Goal: Task Accomplishment & Management: Manage account settings

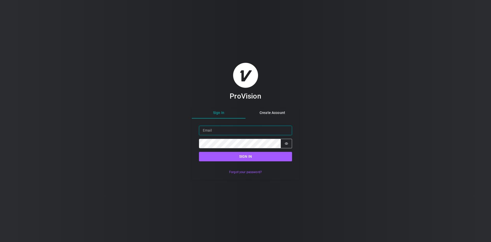
click at [228, 128] on input "Email" at bounding box center [245, 130] width 93 height 9
type input "[EMAIL_ADDRESS][DOMAIN_NAME]"
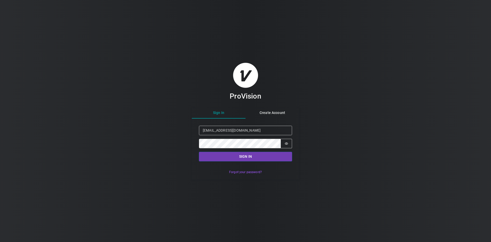
click at [256, 157] on button "Sign in" at bounding box center [245, 156] width 93 height 9
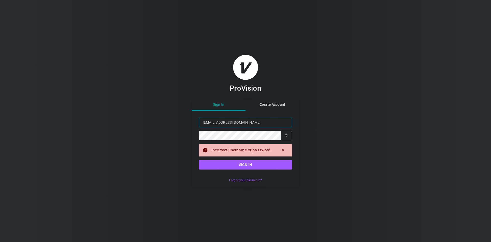
click at [261, 126] on input "[EMAIL_ADDRESS][DOMAIN_NAME]" at bounding box center [245, 122] width 93 height 9
click at [93, 129] on div "ProVision Sign In Create Account Sign in Email [EMAIL_ADDRESS][DOMAIN_NAME] Pas…" at bounding box center [245, 121] width 491 height 242
click at [265, 165] on button "Sign in" at bounding box center [245, 164] width 93 height 9
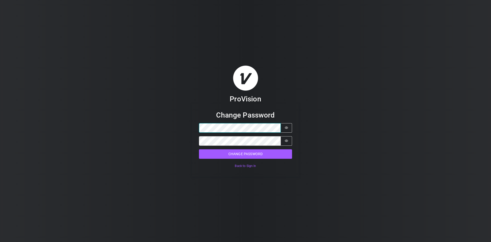
click at [124, 132] on div "ProVision Change Password Password Password is hidden Confirm Password Password…" at bounding box center [245, 121] width 491 height 242
click at [286, 127] on icon "Show password" at bounding box center [286, 127] width 3 height 2
click at [286, 139] on icon "Show password" at bounding box center [286, 141] width 4 height 4
